Goal: Information Seeking & Learning: Learn about a topic

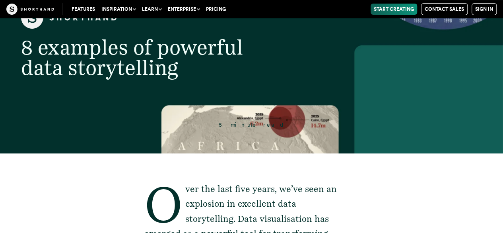
scroll to position [119, 0]
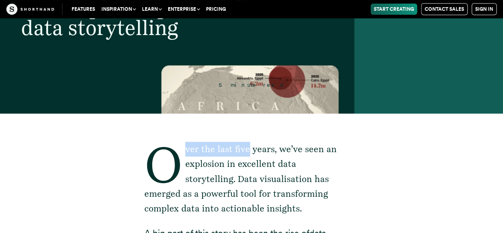
drag, startPoint x: 247, startPoint y: 150, endPoint x: 205, endPoint y: 174, distance: 47.9
click at [181, 153] on p "Over the last five years, we’ve seen an explosion in excellent data storytellin…" at bounding box center [251, 179] width 215 height 74
click at [233, 183] on p "Over the last five years, we’ve seen an explosion in excellent data storytellin…" at bounding box center [251, 179] width 215 height 74
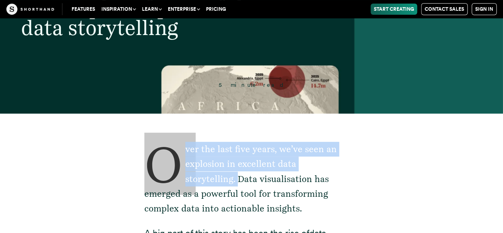
drag, startPoint x: 235, startPoint y: 181, endPoint x: 151, endPoint y: 151, distance: 88.9
click at [151, 151] on p "Over the last five years, we’ve seen an explosion in excellent data storytellin…" at bounding box center [251, 179] width 215 height 74
click at [215, 169] on p "Over the last five years, we’ve seen an explosion in excellent data storytellin…" at bounding box center [251, 179] width 215 height 74
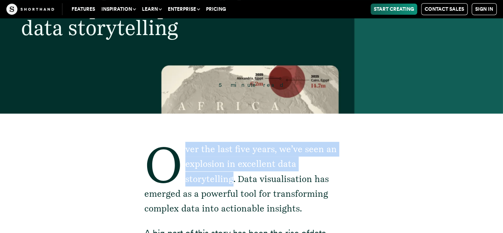
drag, startPoint x: 186, startPoint y: 149, endPoint x: 233, endPoint y: 181, distance: 57.1
click at [233, 181] on p "Over the last five years, we’ve seen an explosion in excellent data storytellin…" at bounding box center [251, 179] width 215 height 74
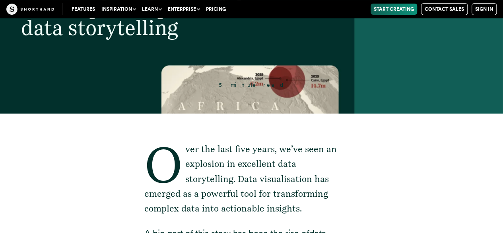
click at [236, 182] on p "Over the last five years, we’ve seen an explosion in excellent data storytellin…" at bounding box center [251, 179] width 215 height 74
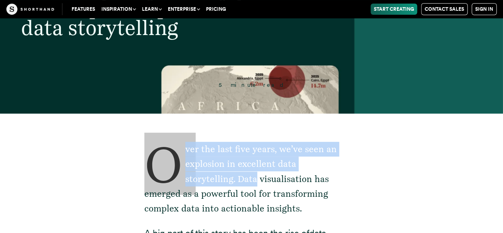
drag, startPoint x: 236, startPoint y: 182, endPoint x: 155, endPoint y: 154, distance: 86.0
click at [155, 154] on p "Over the last five years, we’ve seen an explosion in excellent data storytellin…" at bounding box center [251, 179] width 215 height 74
click at [235, 164] on p "Over the last five years, we’ve seen an explosion in excellent data storytellin…" at bounding box center [251, 179] width 215 height 74
drag, startPoint x: 150, startPoint y: 142, endPoint x: 233, endPoint y: 184, distance: 92.8
click at [235, 177] on p "Over the last five years, we’ve seen an explosion in excellent data storytellin…" at bounding box center [251, 179] width 215 height 74
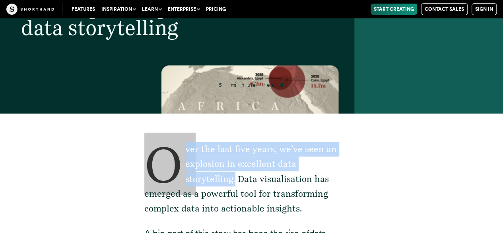
click at [233, 184] on p "Over the last five years, we’ve seen an explosion in excellent data storytellin…" at bounding box center [251, 179] width 215 height 74
drag, startPoint x: 237, startPoint y: 181, endPoint x: 148, endPoint y: 149, distance: 94.4
click at [148, 149] on p "Over the last five years, we’ve seen an explosion in excellent data storytellin…" at bounding box center [251, 179] width 215 height 74
click at [209, 167] on p "Over the last five years, we’ve seen an explosion in excellent data storytellin…" at bounding box center [251, 179] width 215 height 74
drag, startPoint x: 150, startPoint y: 143, endPoint x: 237, endPoint y: 184, distance: 96.2
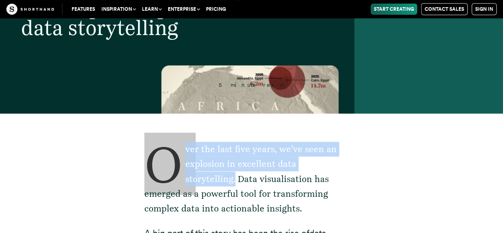
click at [235, 179] on p "Over the last five years, we’ve seen an explosion in excellent data storytellin…" at bounding box center [251, 179] width 215 height 74
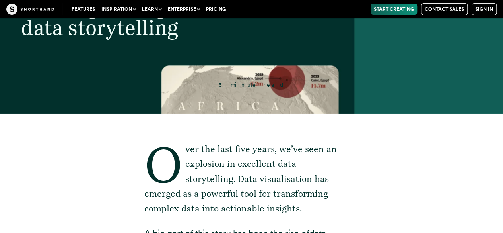
click at [237, 184] on p "Over the last five years, we’ve seen an explosion in excellent data storytellin…" at bounding box center [251, 179] width 215 height 74
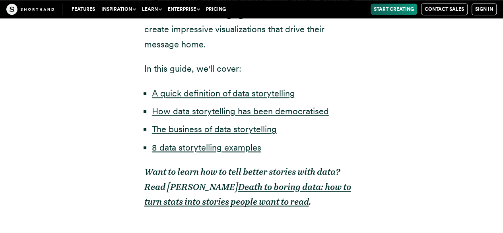
scroll to position [517, 0]
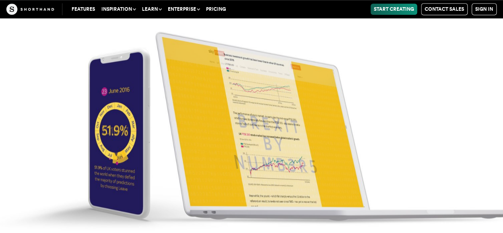
scroll to position [3273, 0]
